Goal: Check status: Check status

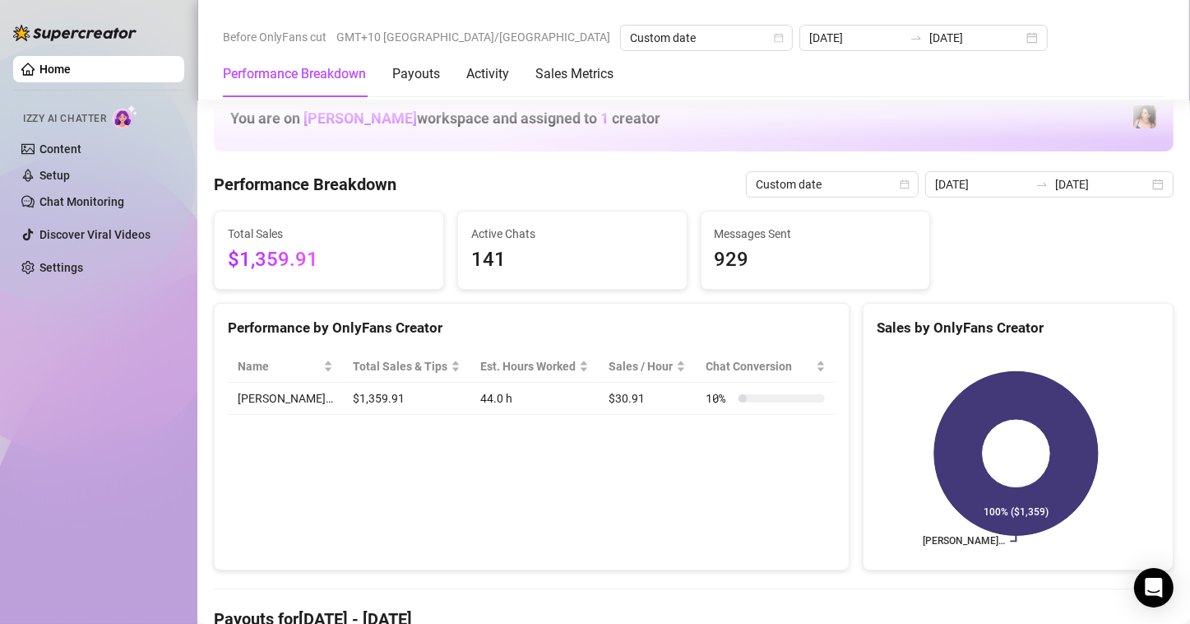
scroll to position [494, 0]
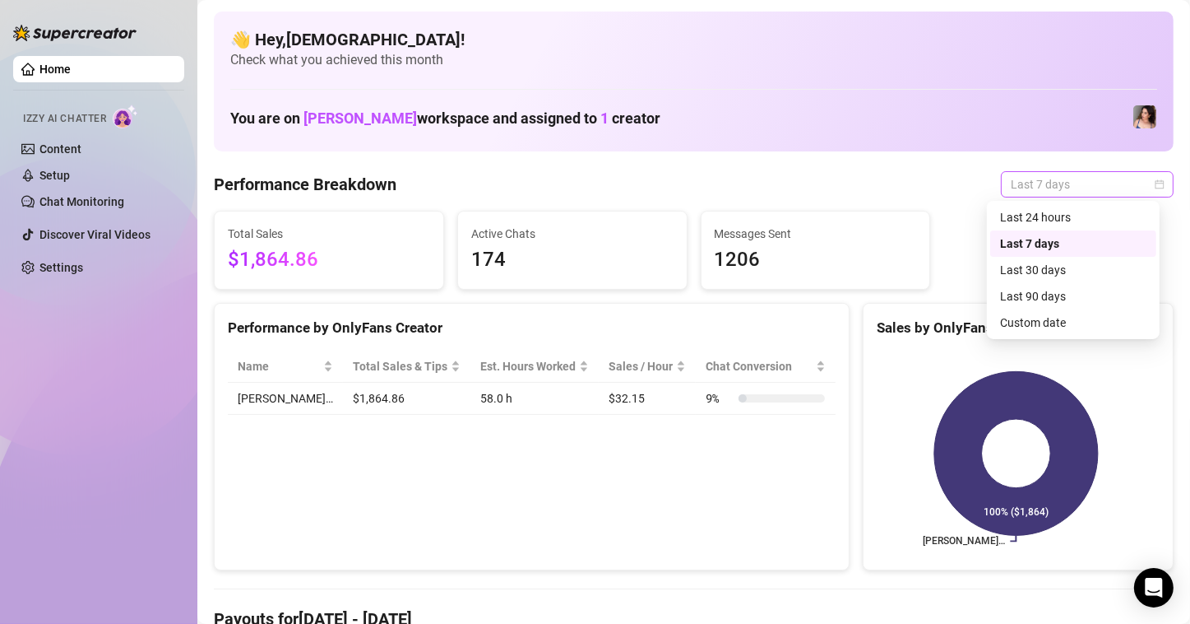
click at [1033, 177] on span "Last 7 days" at bounding box center [1087, 184] width 153 height 25
click at [1065, 318] on div "Custom date" at bounding box center [1073, 322] width 146 height 18
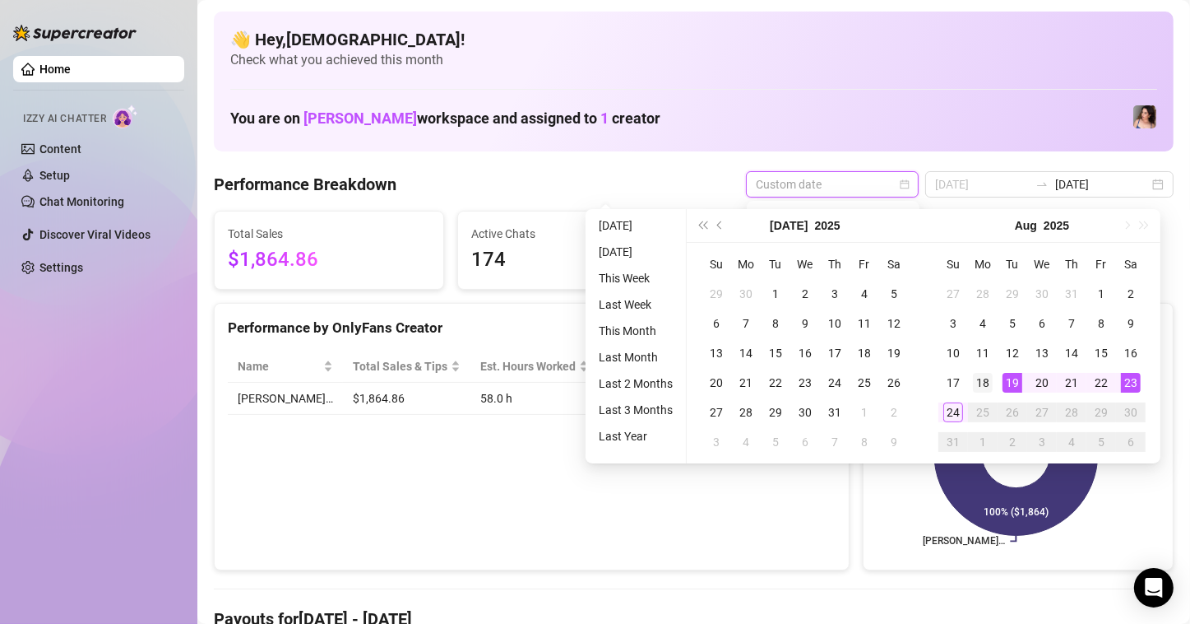
type input "[DATE]"
click at [990, 382] on div "18" at bounding box center [983, 383] width 20 height 20
type input "[PHONE_NUMBER]0"
click at [952, 416] on div "24" at bounding box center [954, 412] width 20 height 20
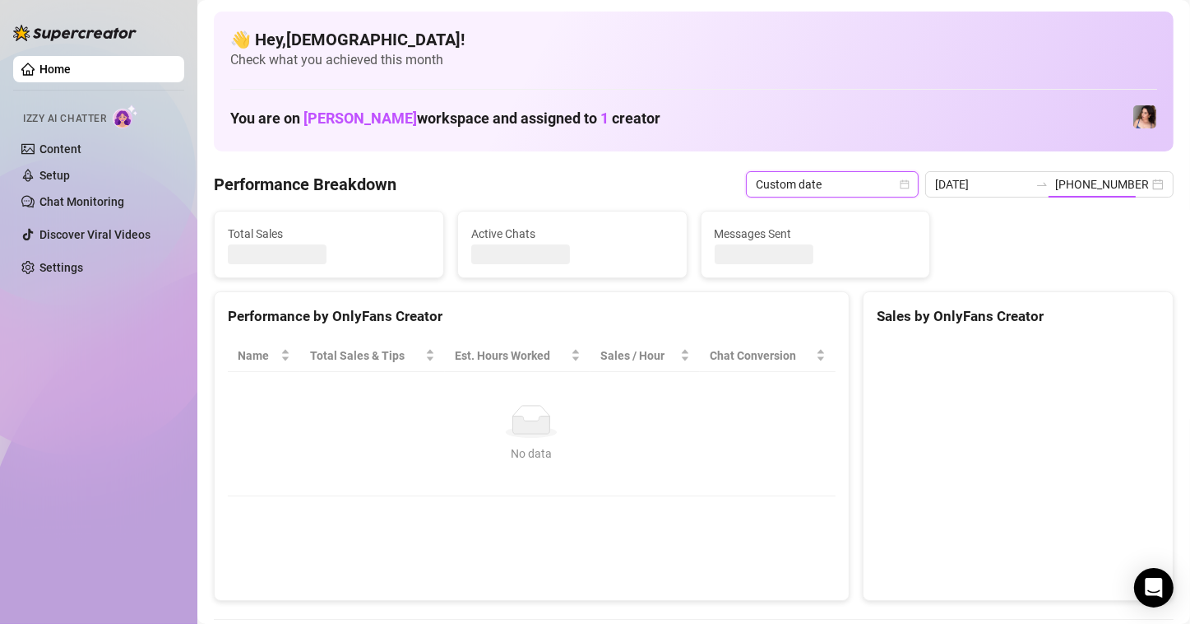
type input "[DATE]"
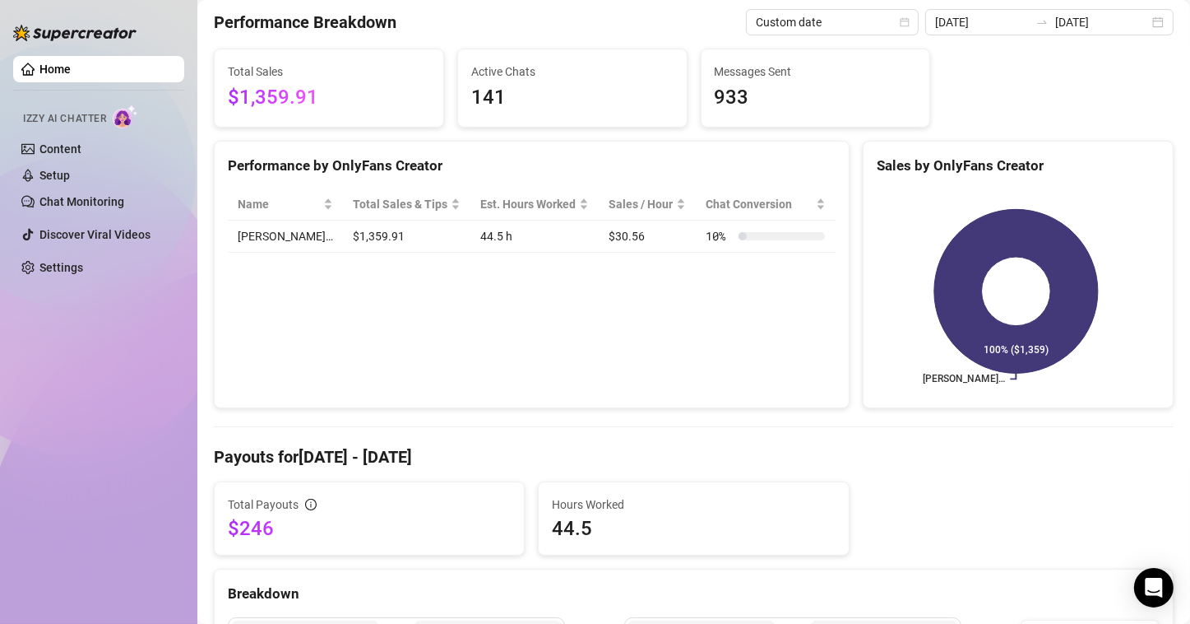
scroll to position [82, 0]
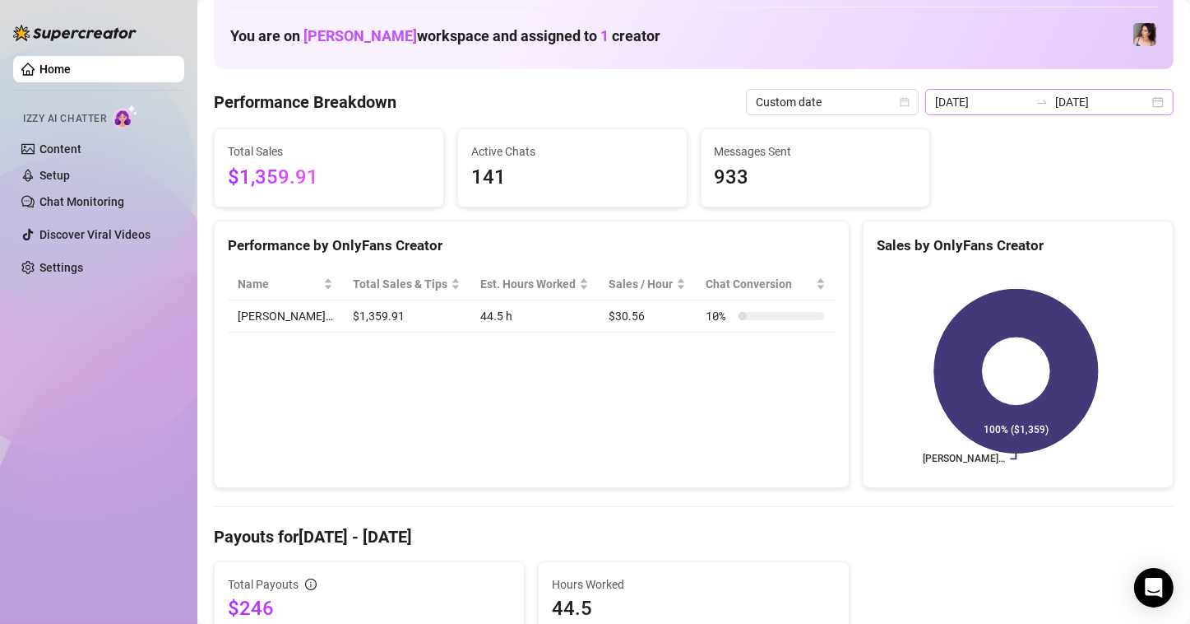
click at [1143, 103] on div "[DATE] [DATE]" at bounding box center [1050, 102] width 248 height 26
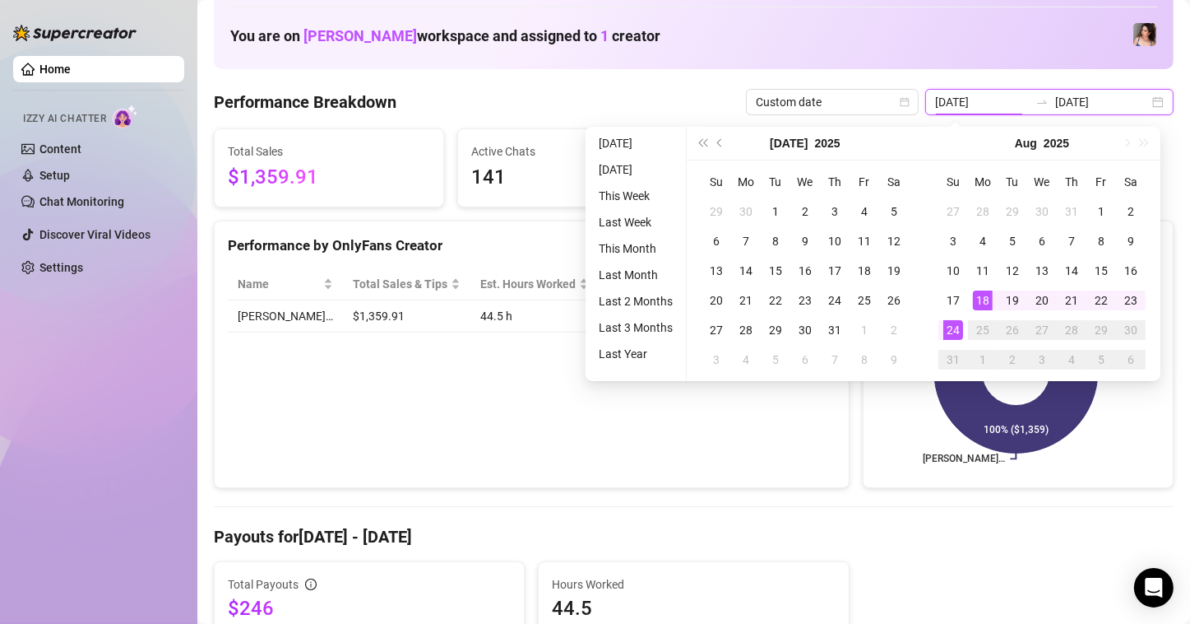
type input "[DATE]"
click at [980, 309] on td "18" at bounding box center [983, 300] width 30 height 30
click at [960, 332] on div "24" at bounding box center [954, 330] width 20 height 20
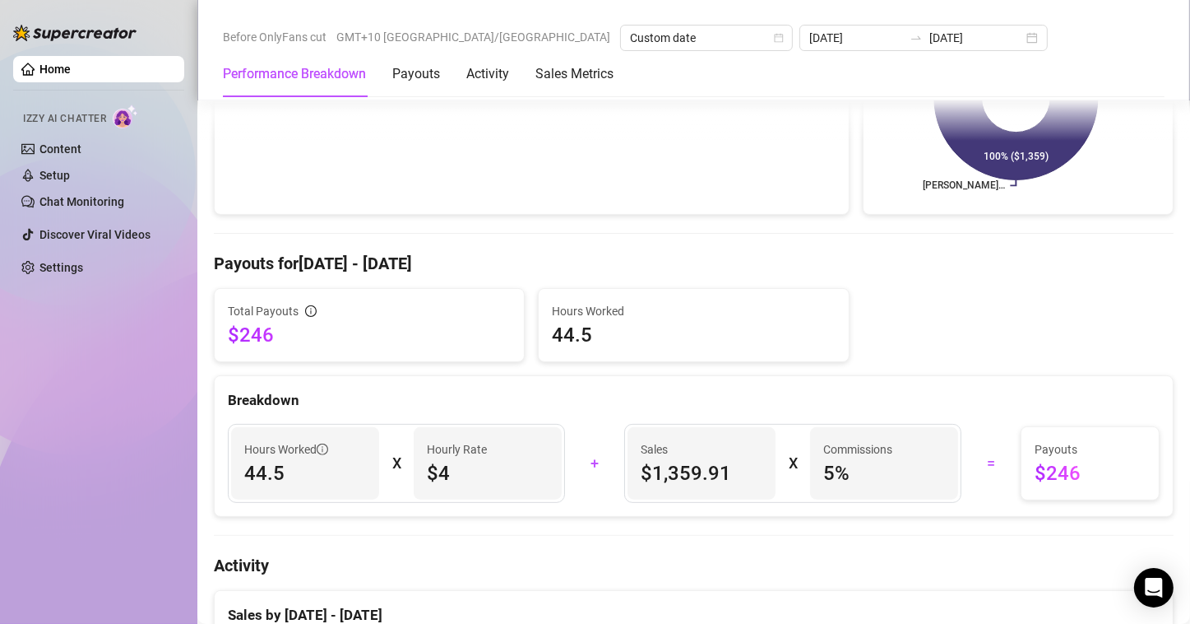
scroll to position [329, 0]
